Goal: Find specific page/section

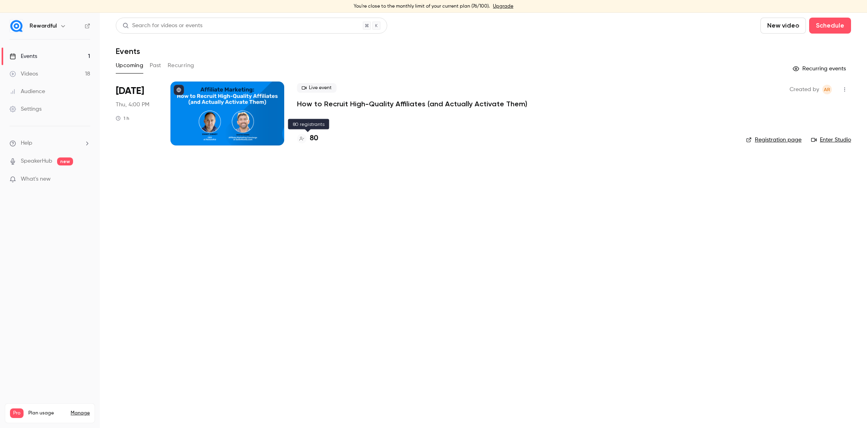
click at [317, 139] on h4 "80" at bounding box center [314, 138] width 8 height 11
